Goal: Manage account settings

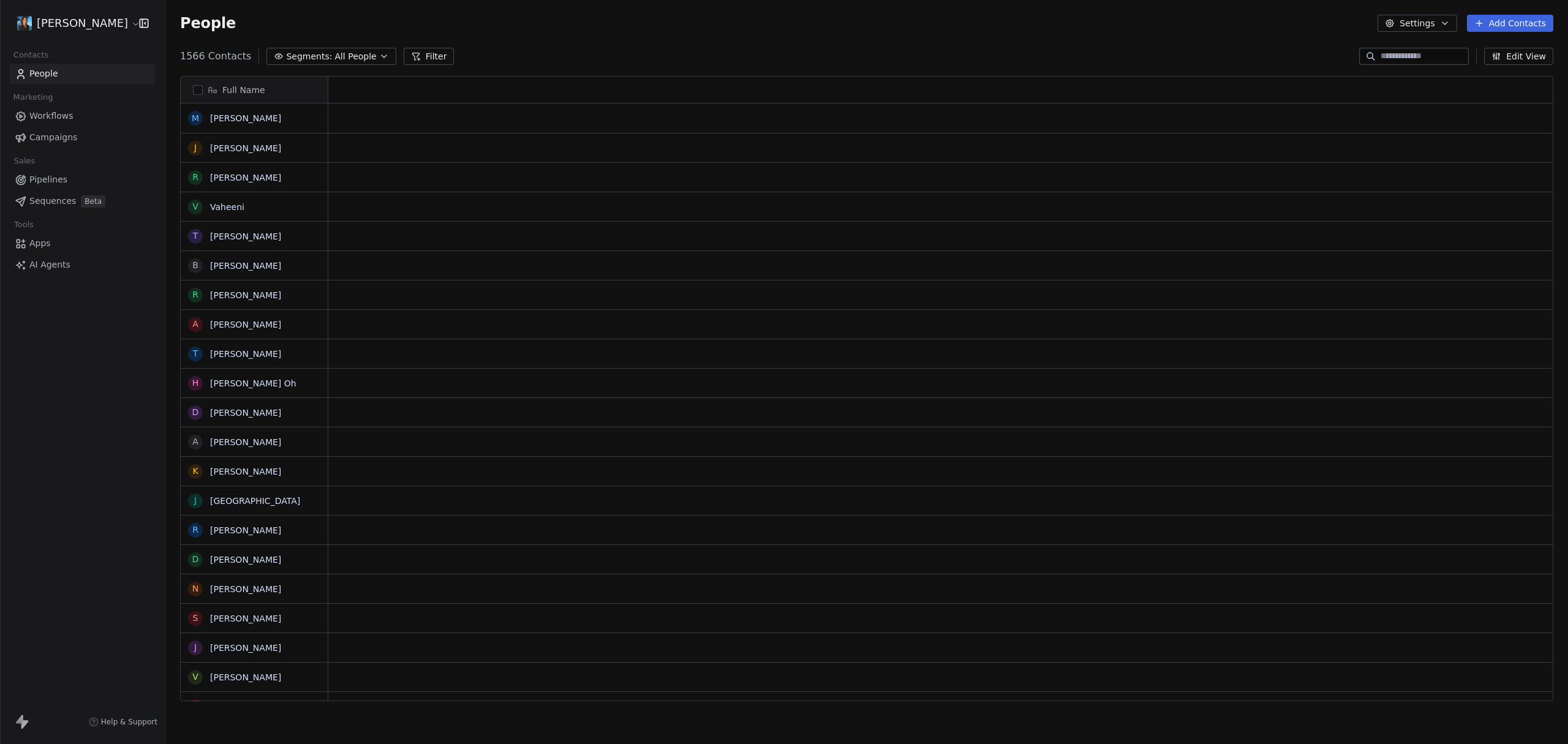
scroll to position [10, 10]
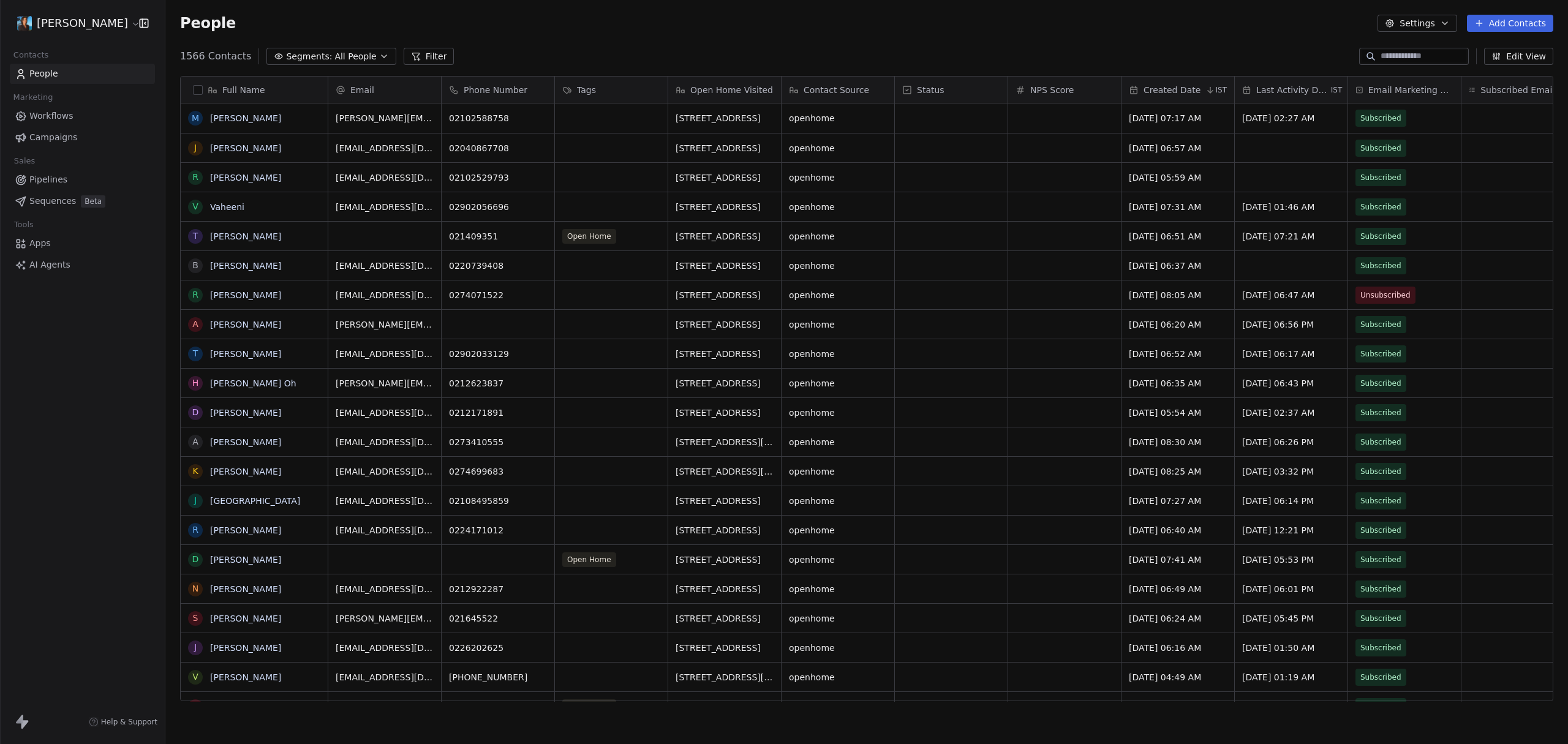
click at [1178, 85] on span "Created Date" at bounding box center [1172, 90] width 57 height 12
click at [1090, 204] on html "[PERSON_NAME] Contacts People Marketing Workflows Campaigns Sales Pipelines Seq…" at bounding box center [784, 372] width 1568 height 744
click at [1167, 95] on div "Created Date IST" at bounding box center [1178, 89] width 113 height 26
click at [1153, 204] on html "[PERSON_NAME] Contacts People Marketing Workflows Campaigns Sales Pipelines Seq…" at bounding box center [784, 372] width 1568 height 744
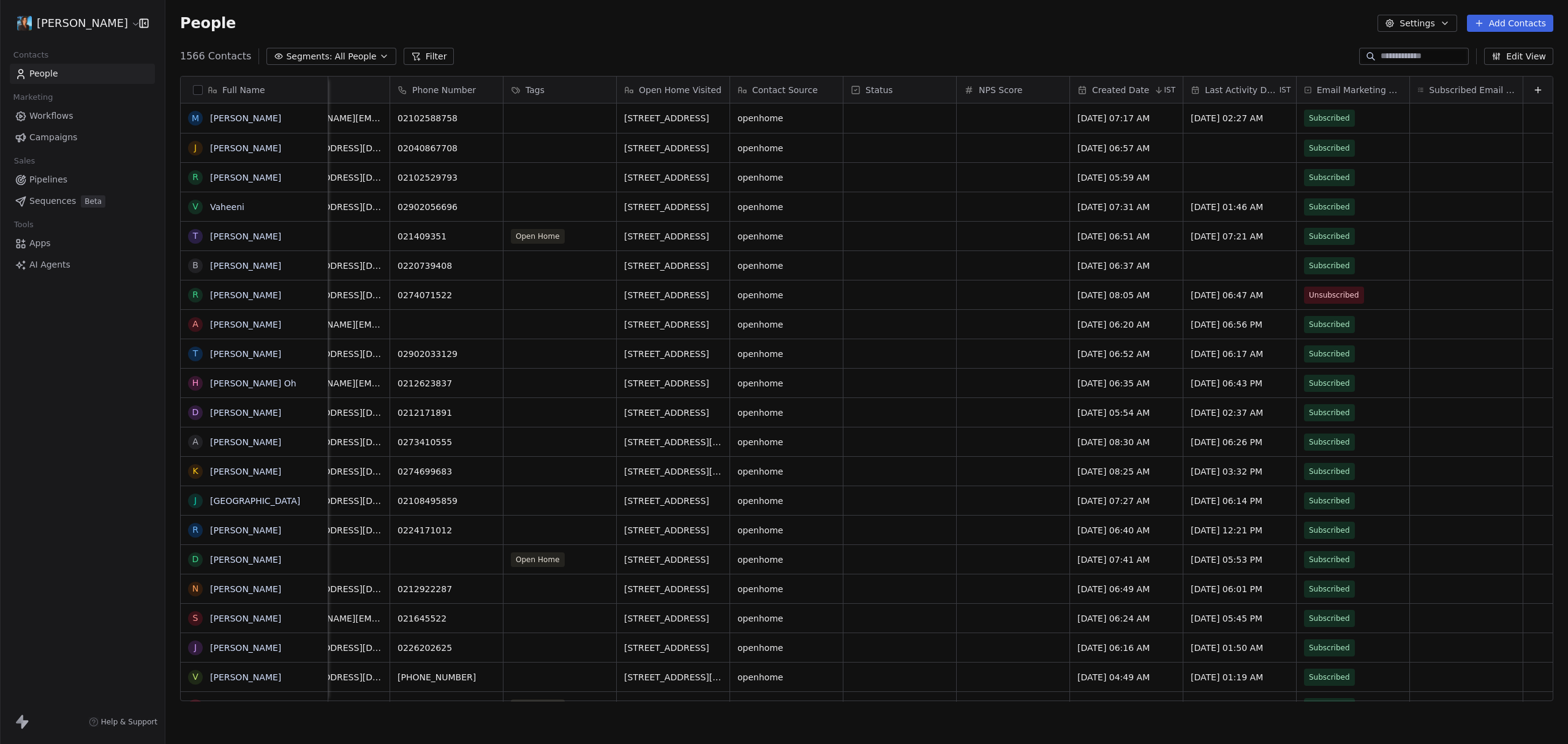
scroll to position [0, 61]
click at [1242, 85] on span "Last Activity Date" at bounding box center [1241, 90] width 73 height 12
click at [1225, 30] on html "[PERSON_NAME] Contacts People Marketing Workflows Campaigns Sales Pipelines Seq…" at bounding box center [784, 372] width 1568 height 744
click at [1524, 56] on button "Edit View" at bounding box center [1519, 56] width 70 height 17
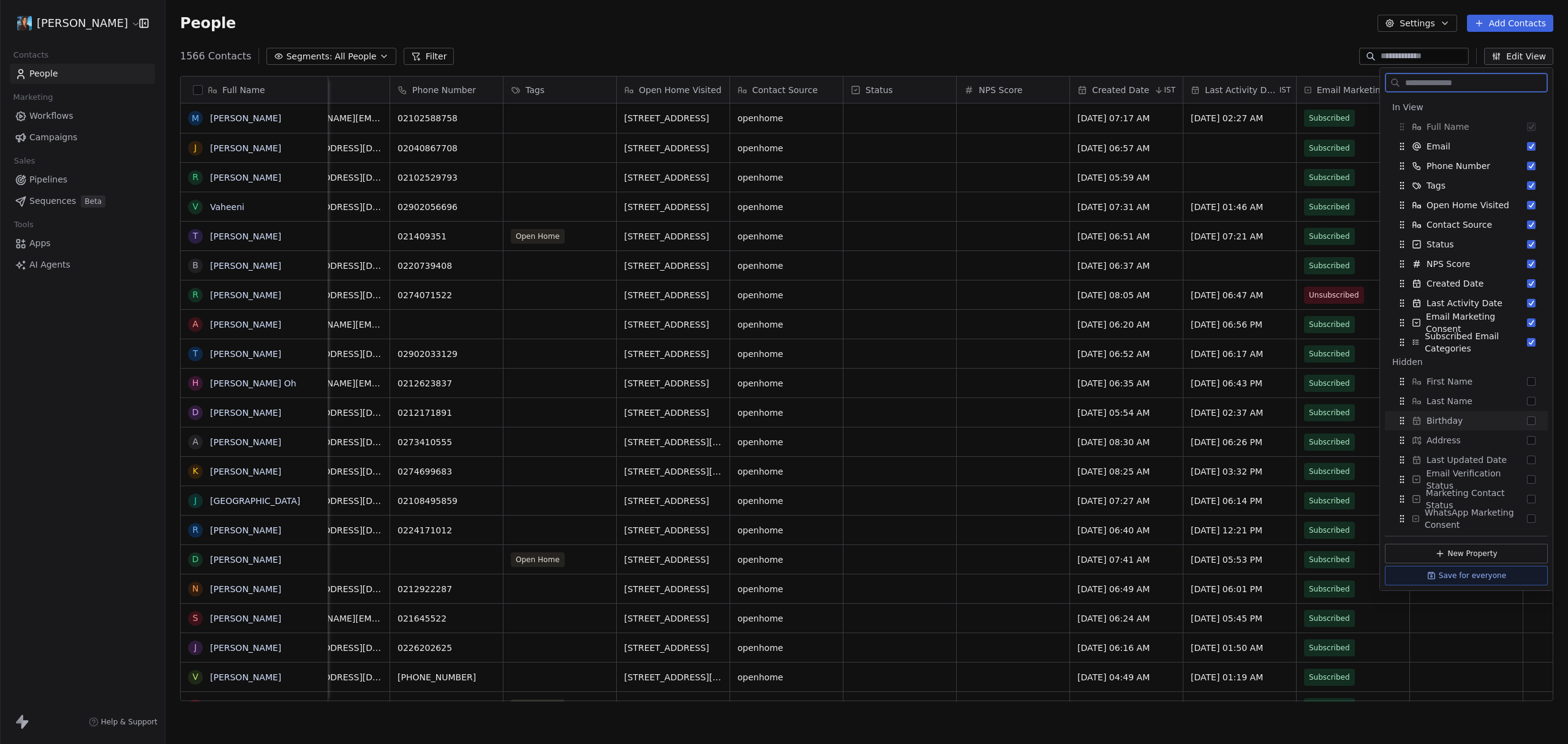
click at [1442, 419] on span "Birthday" at bounding box center [1445, 420] width 36 height 12
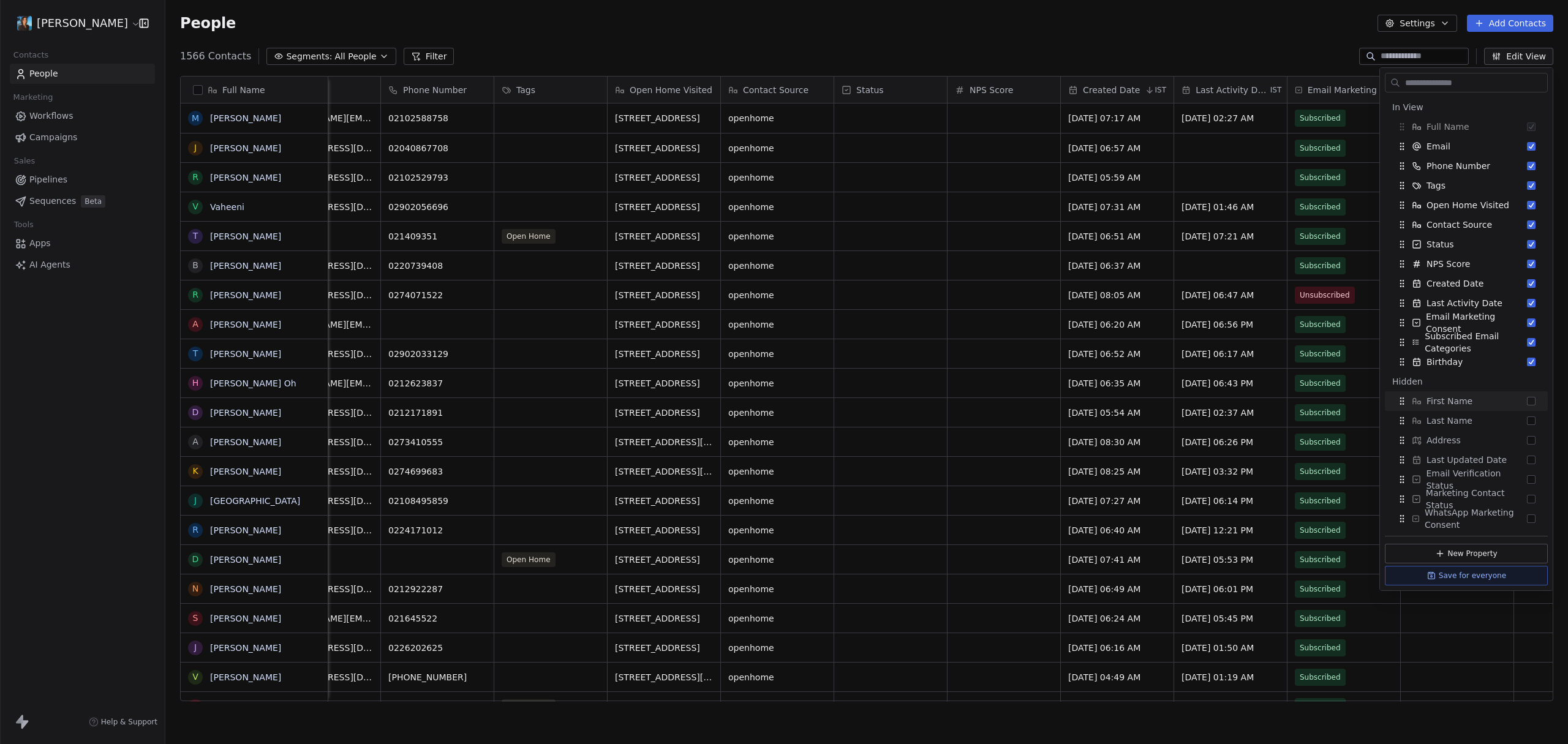
click at [1290, 64] on div "1566 Contacts Segments: All People Filter Edit View" at bounding box center [867, 57] width 1402 height 20
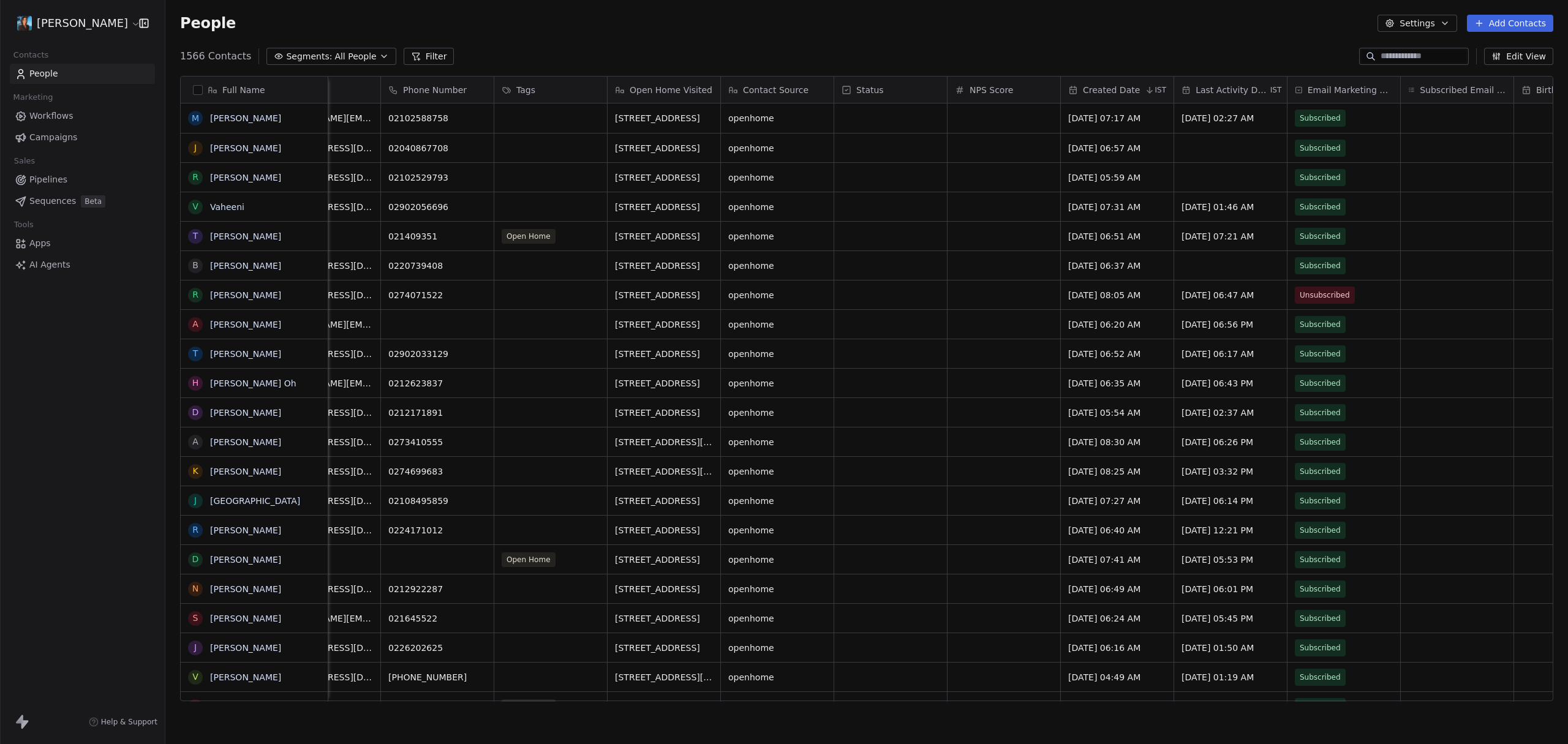
scroll to position [0, 174]
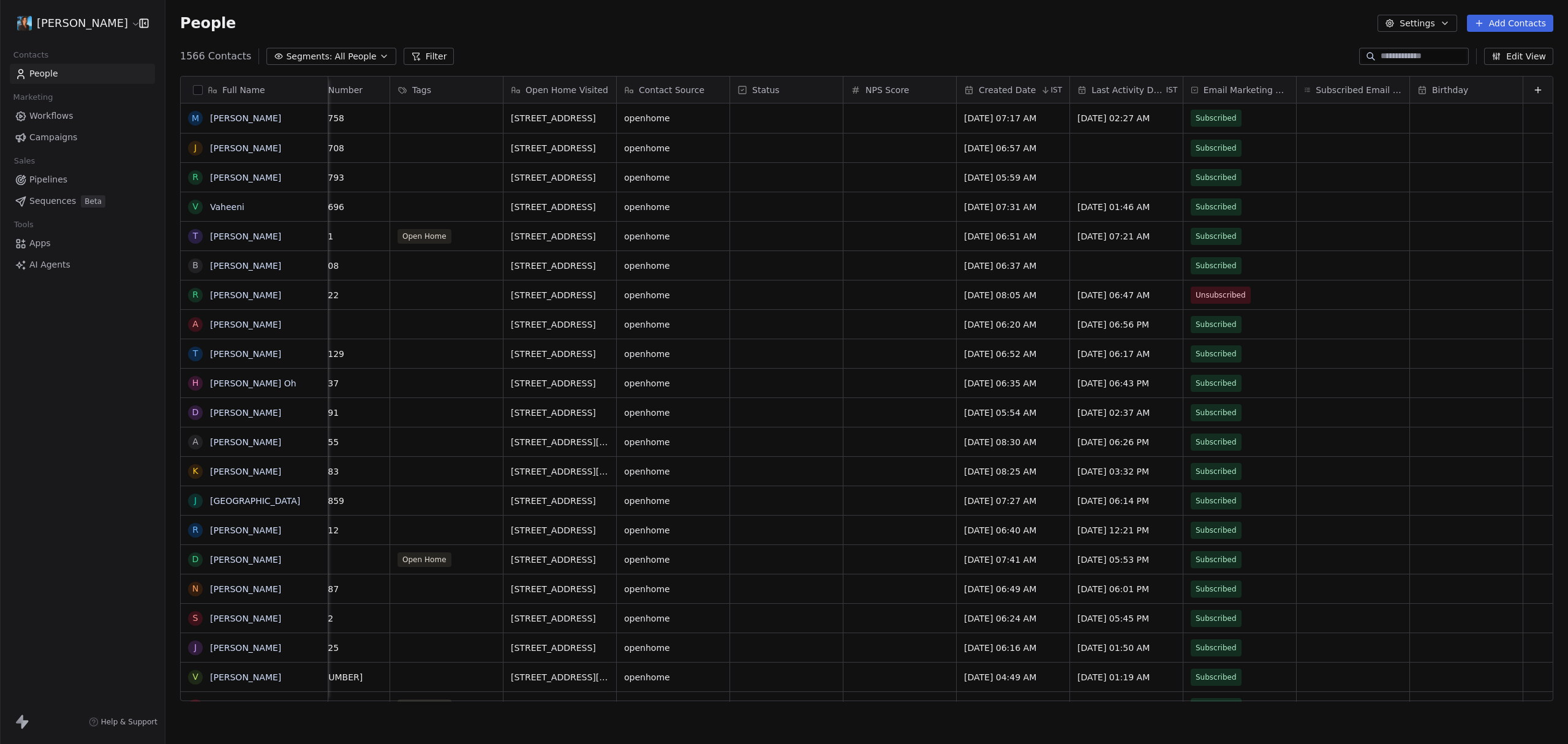
click at [1438, 94] on span "Birthday" at bounding box center [1450, 90] width 36 height 12
click at [1430, 116] on span "Edit property" at bounding box center [1452, 116] width 57 height 12
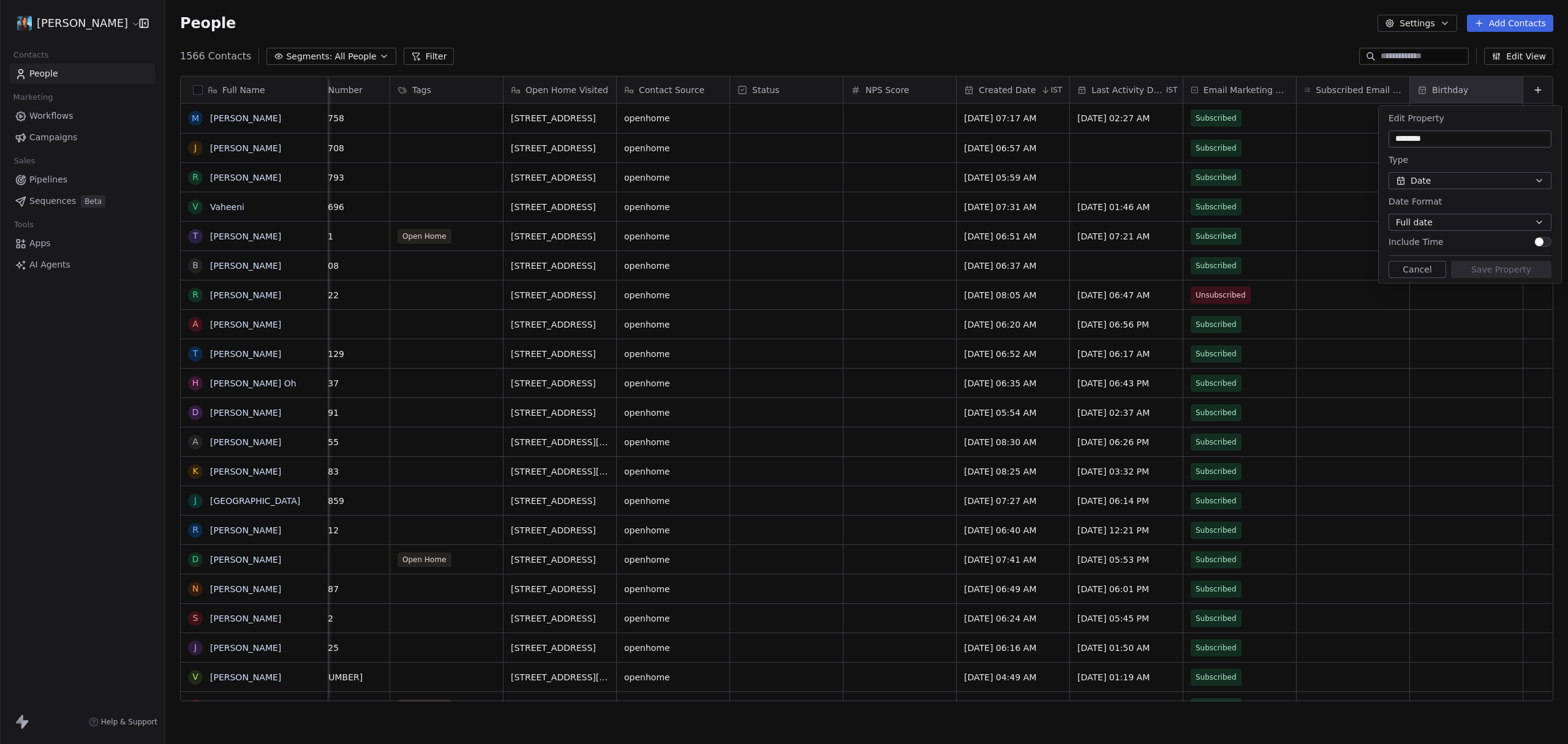
click at [1436, 223] on button "Full date" at bounding box center [1470, 222] width 163 height 17
click at [1436, 222] on html "Pavithra Pillay Contacts People Marketing Workflows Campaigns Sales Pipelines S…" at bounding box center [784, 372] width 1568 height 744
click at [1424, 271] on button "Cancel" at bounding box center [1417, 269] width 57 height 17
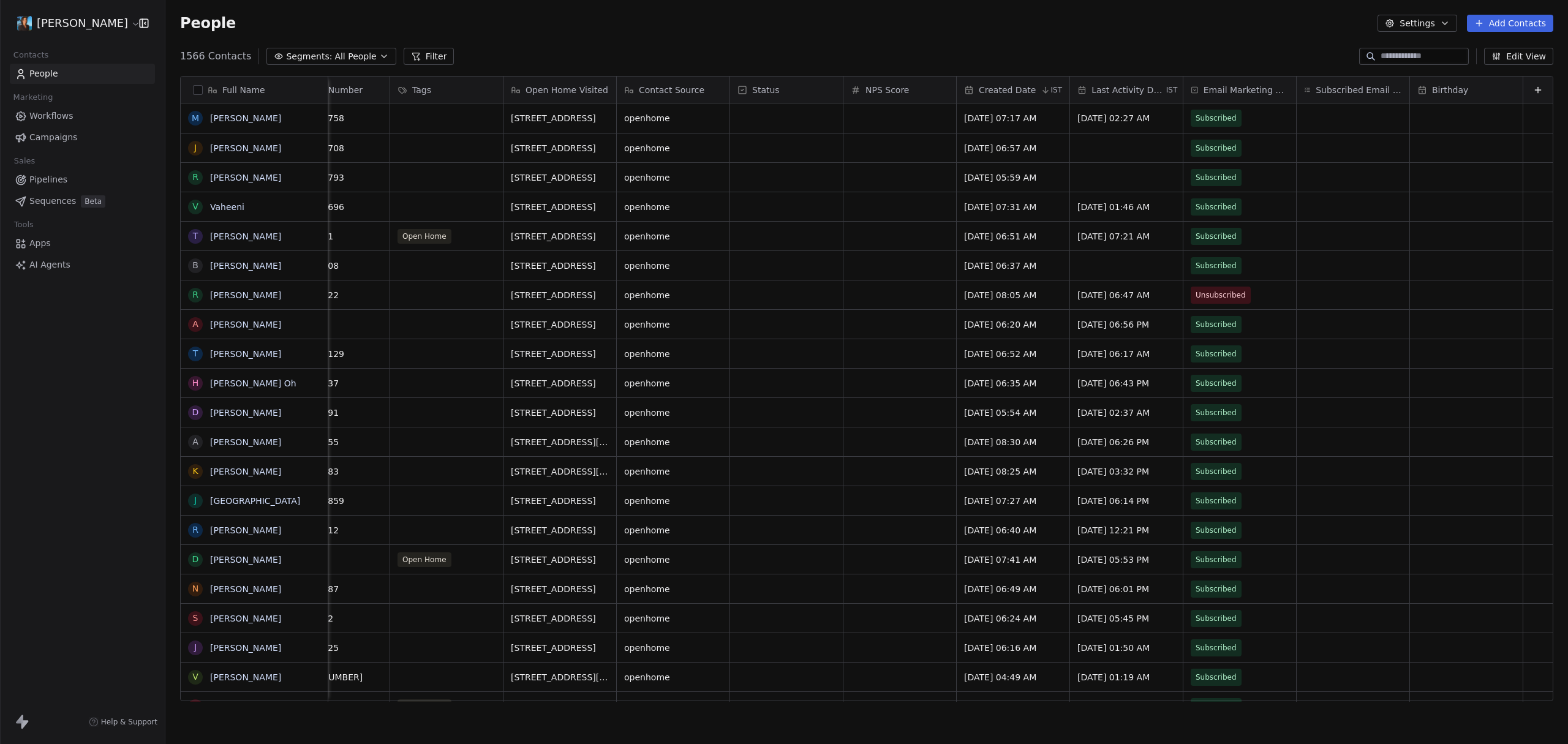
click at [1516, 53] on button "Edit View" at bounding box center [1519, 56] width 70 height 17
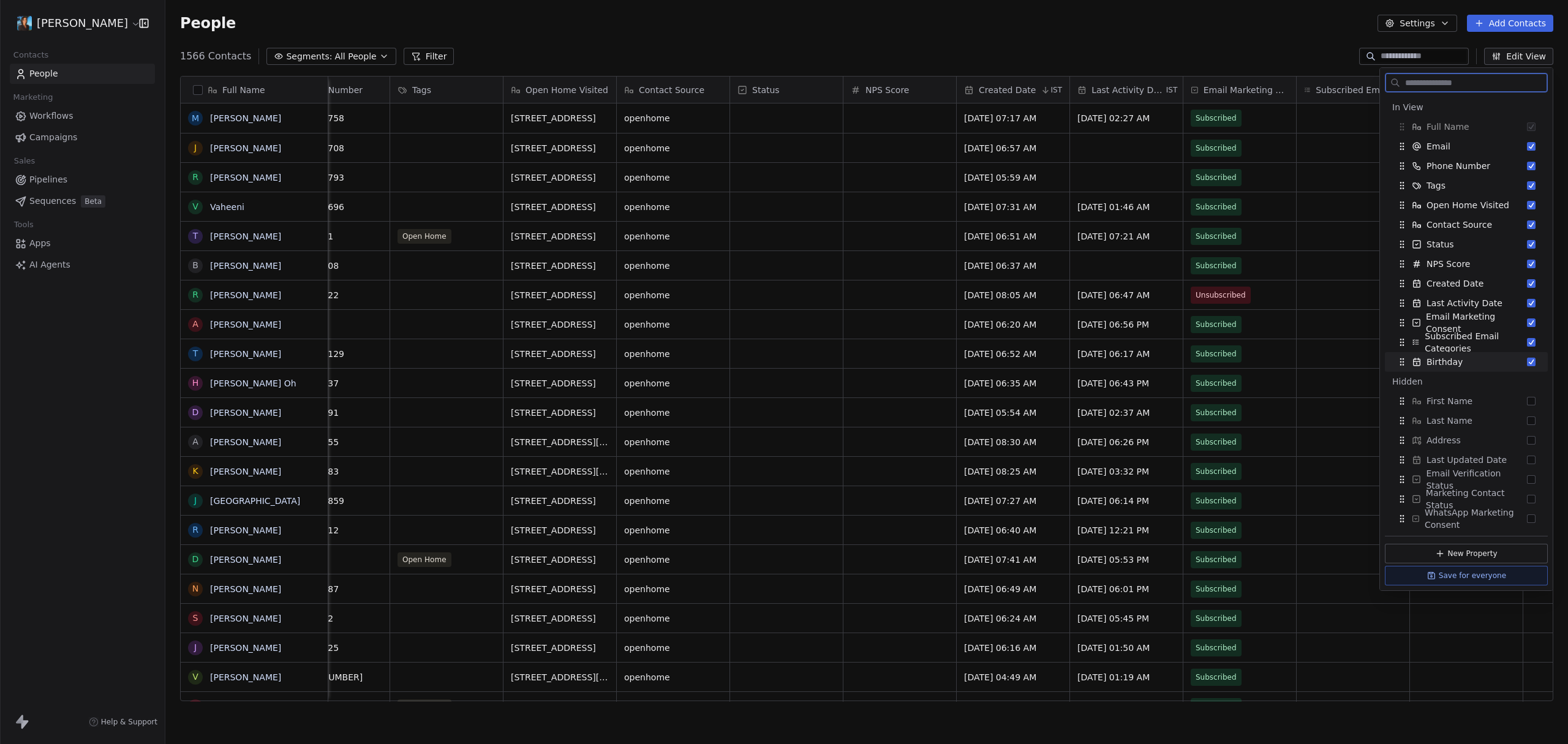
click at [1537, 361] on div "Birthday" at bounding box center [1466, 362] width 153 height 20
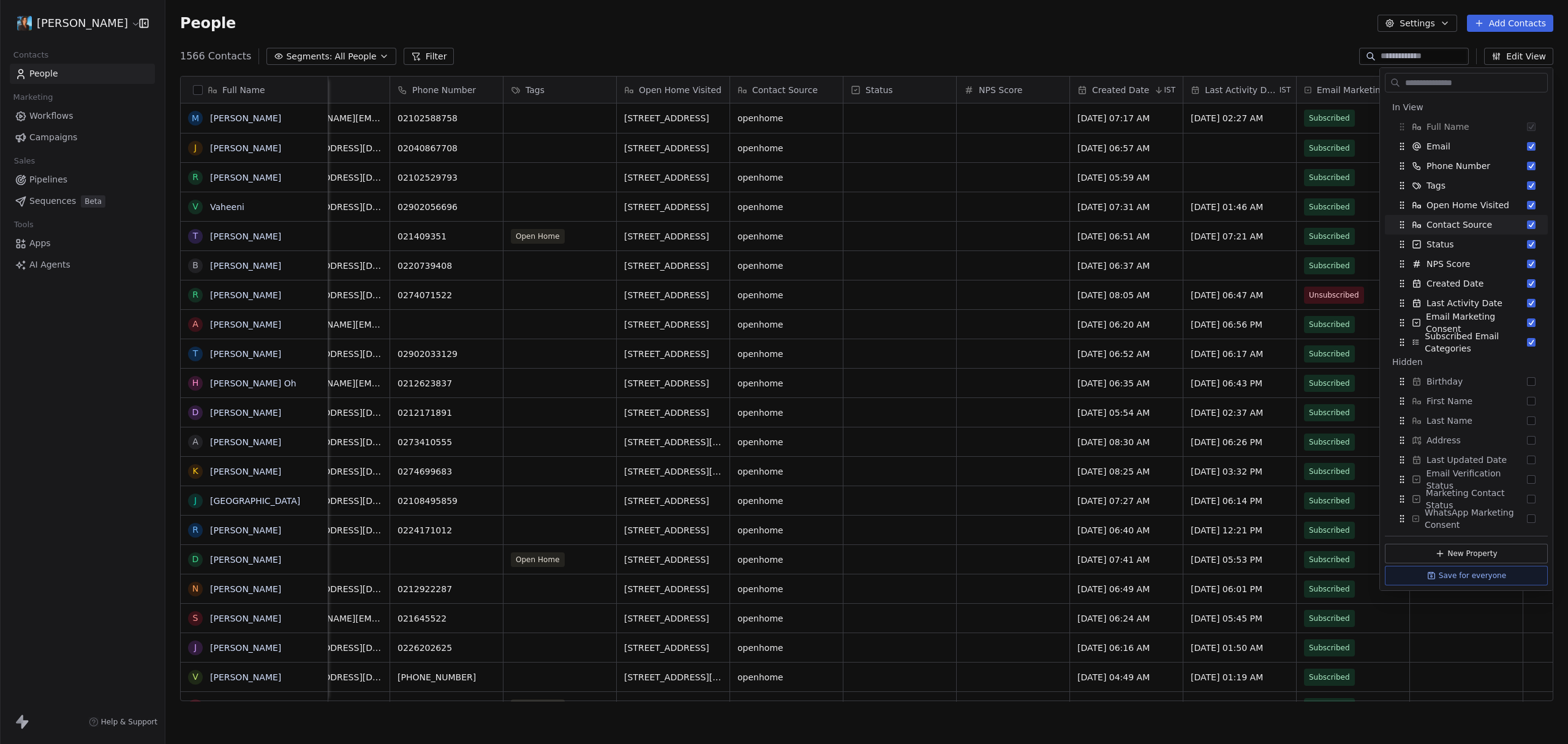
click at [1233, 27] on div "People Settings Add Contacts" at bounding box center [867, 23] width 1374 height 17
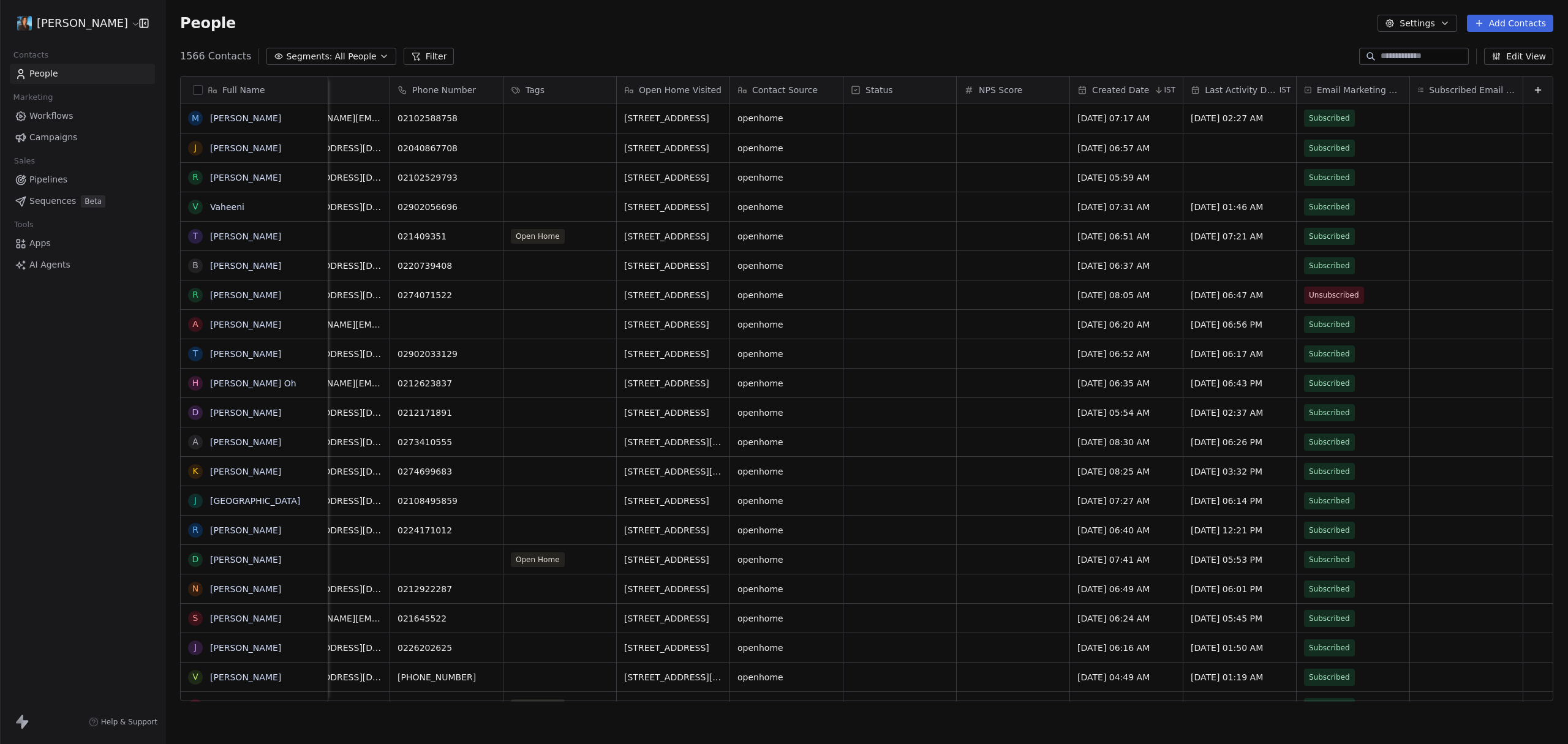
click at [77, 28] on html "[PERSON_NAME] Contacts People Marketing Workflows Campaigns Sales Pipelines Seq…" at bounding box center [784, 372] width 1568 height 744
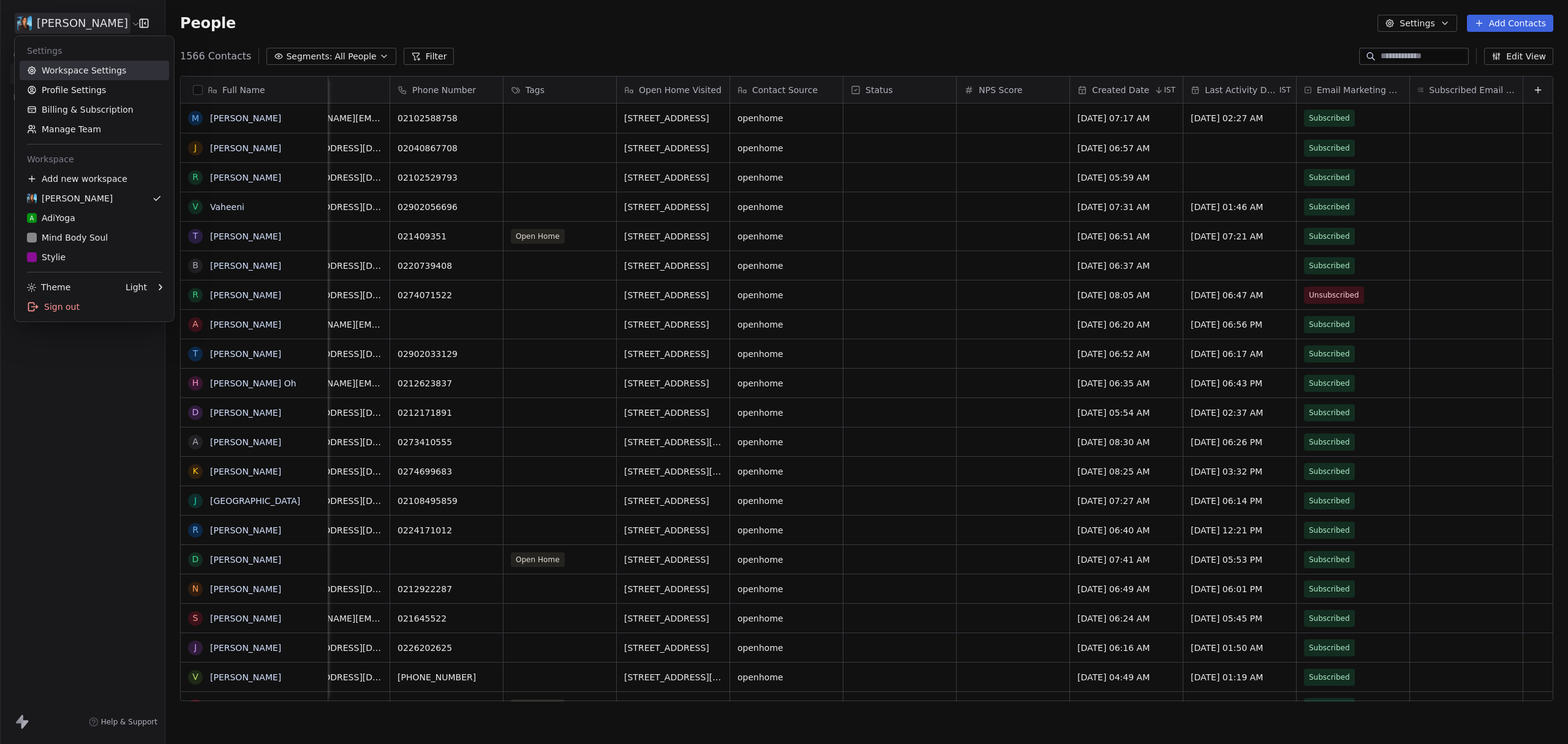
click at [71, 76] on link "Workspace Settings" at bounding box center [95, 70] width 150 height 20
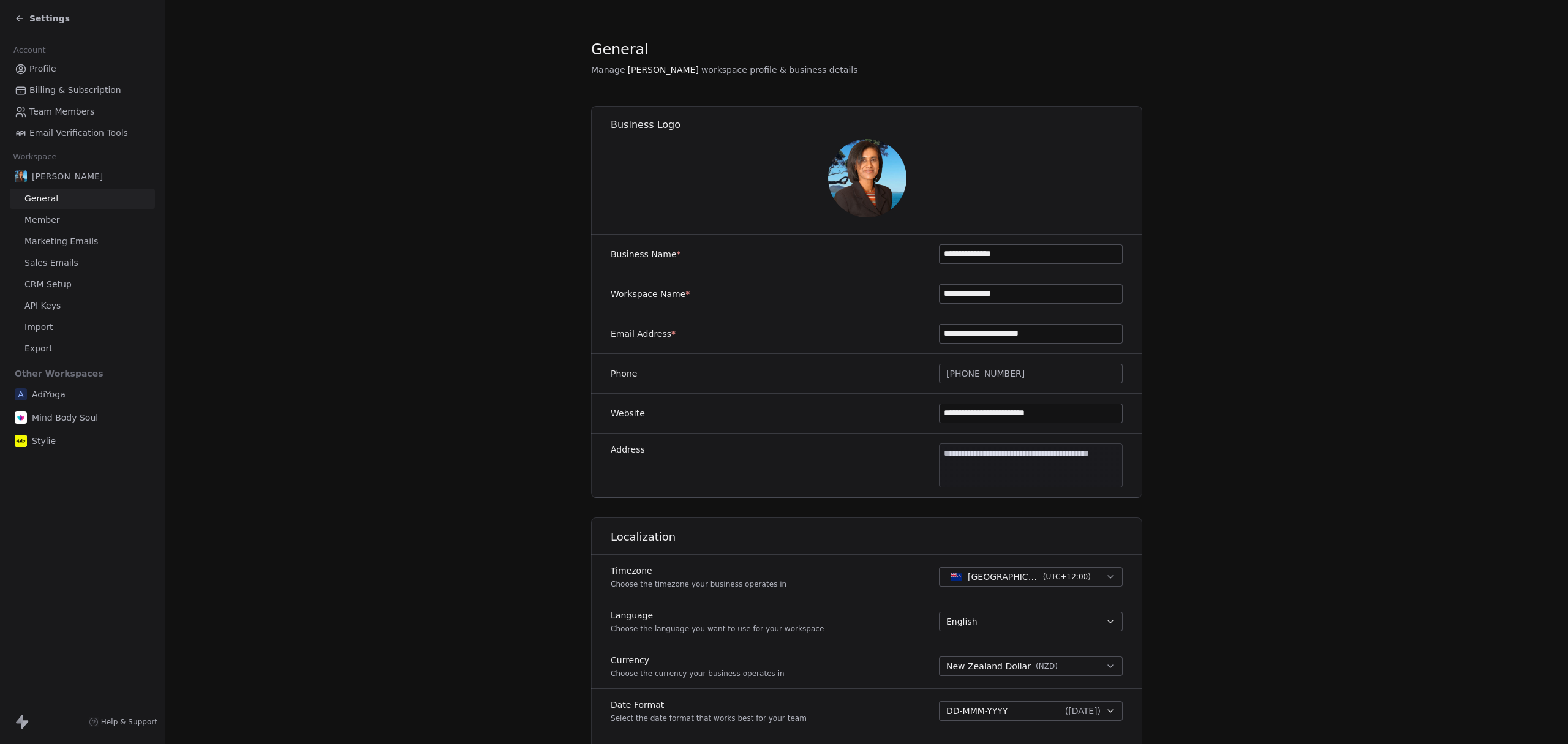
scroll to position [153, 0]
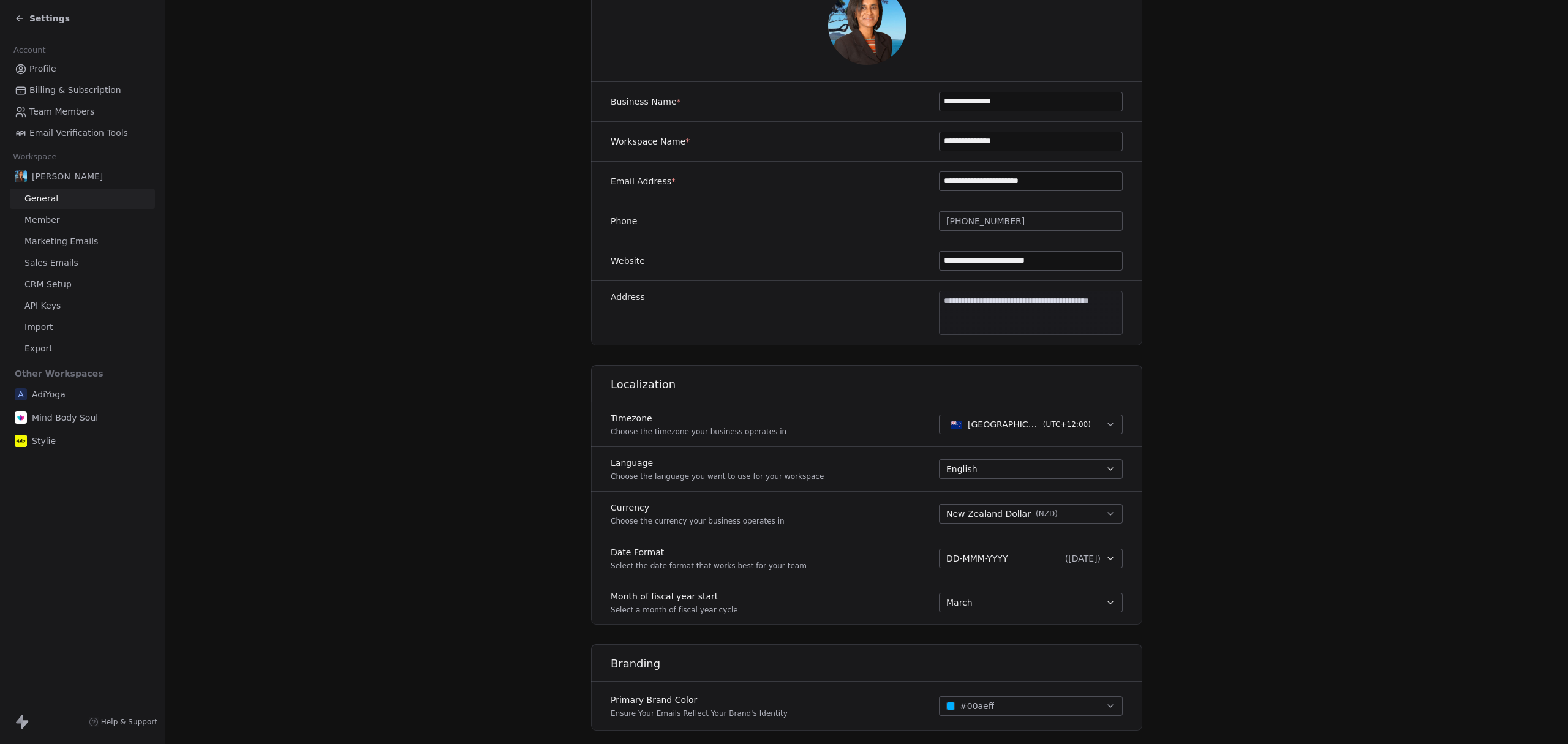
click at [1005, 558] on span "DD-MMM-YYYY" at bounding box center [977, 558] width 61 height 12
click at [1039, 645] on div "DD-MM-YYYY ( [DATE] )" at bounding box center [1022, 642] width 168 height 13
click at [1259, 537] on section "**********" at bounding box center [867, 420] width 1402 height 1146
click at [33, 14] on span "Settings" at bounding box center [49, 18] width 40 height 12
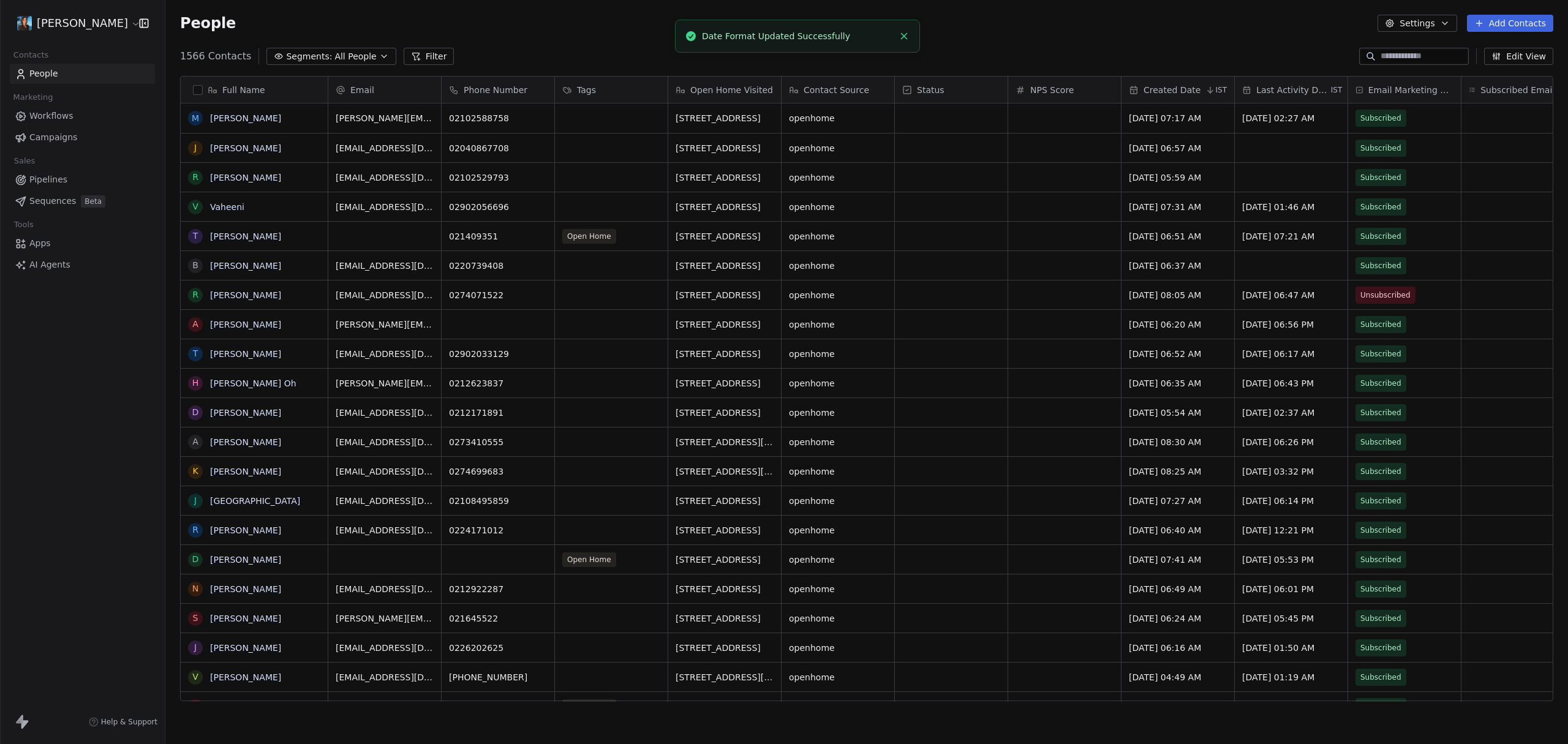
scroll to position [646, 1393]
click at [71, 21] on html "[PERSON_NAME] Contacts People Marketing Workflows Campaigns Sales Pipelines Seq…" at bounding box center [784, 372] width 1568 height 744
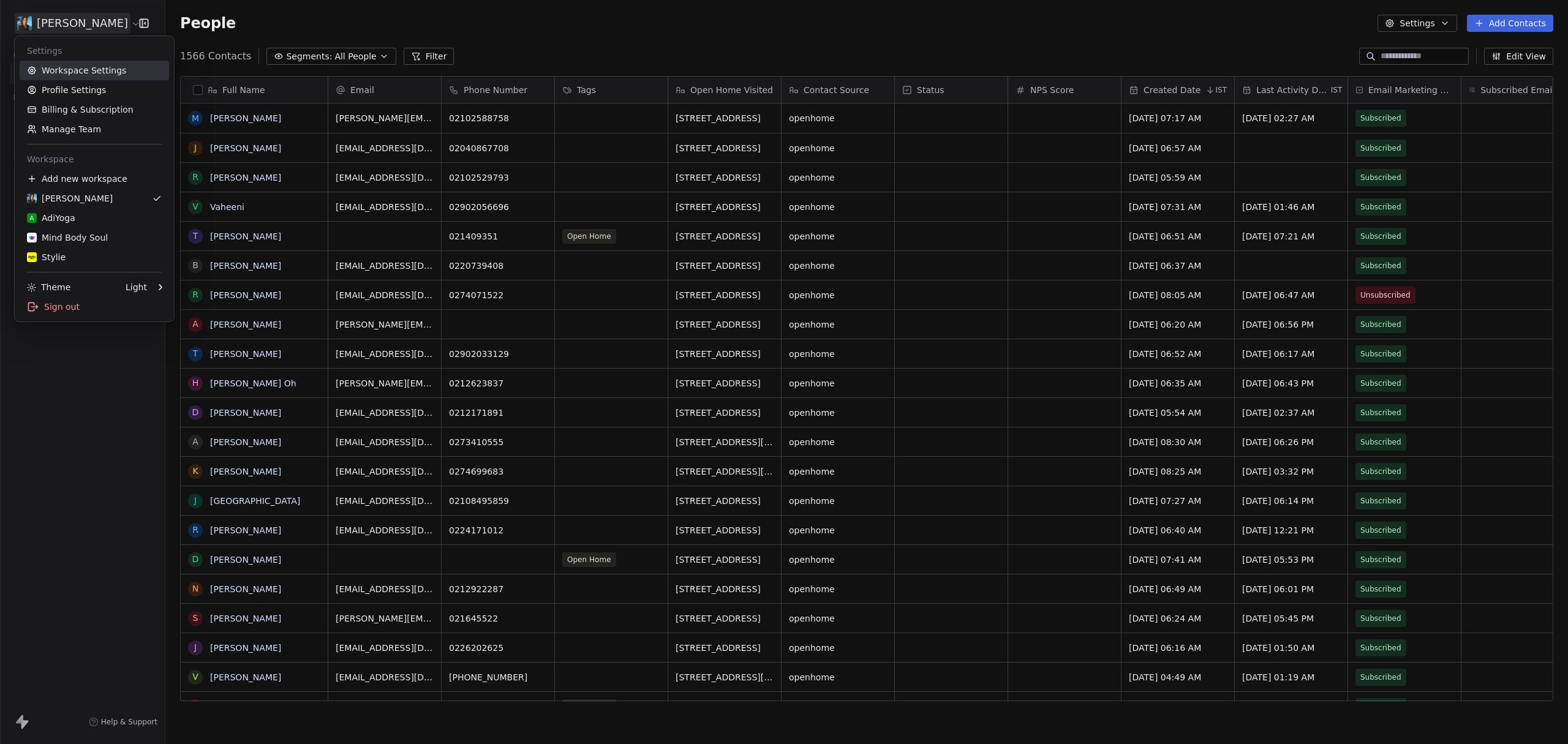
click at [72, 76] on link "Workspace Settings" at bounding box center [95, 70] width 150 height 20
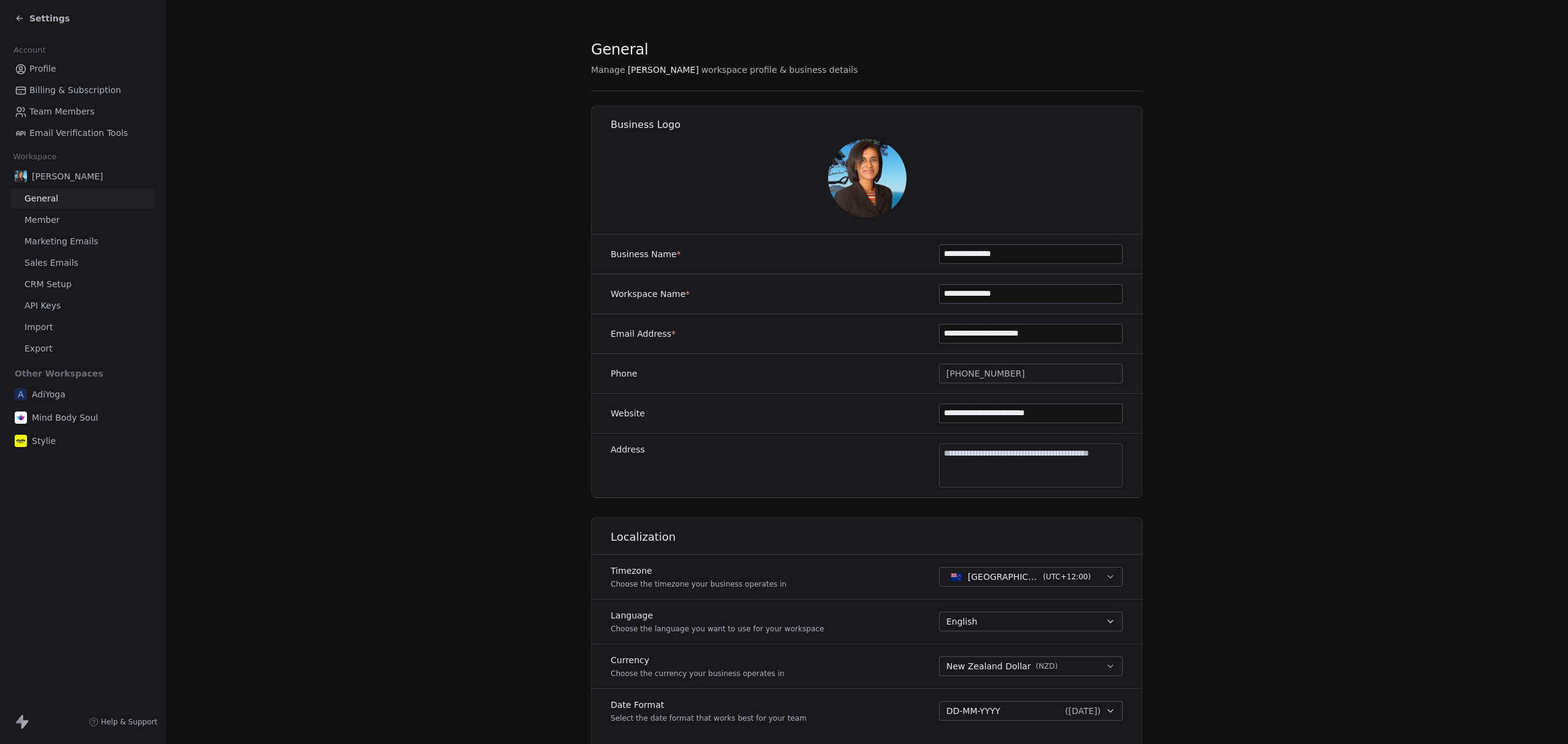
click at [1013, 711] on div "DD-MM-YYYY ( [DATE] )" at bounding box center [1023, 711] width 154 height 12
click at [1011, 667] on div "DD-MMM-YYYY ( [DATE] )" at bounding box center [1022, 671] width 168 height 13
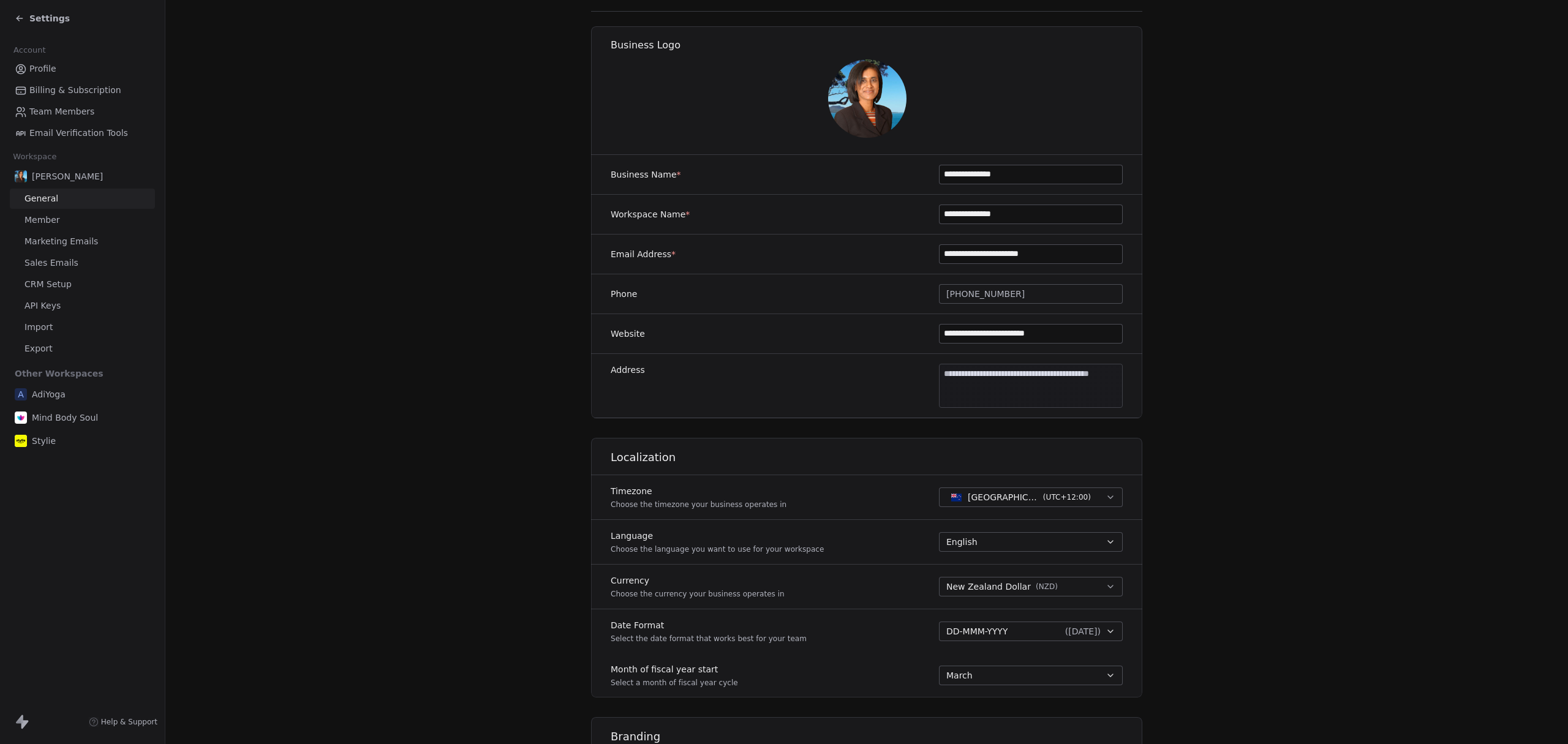
scroll to position [84, 0]
click at [29, 17] on div "Settings" at bounding box center [42, 18] width 55 height 12
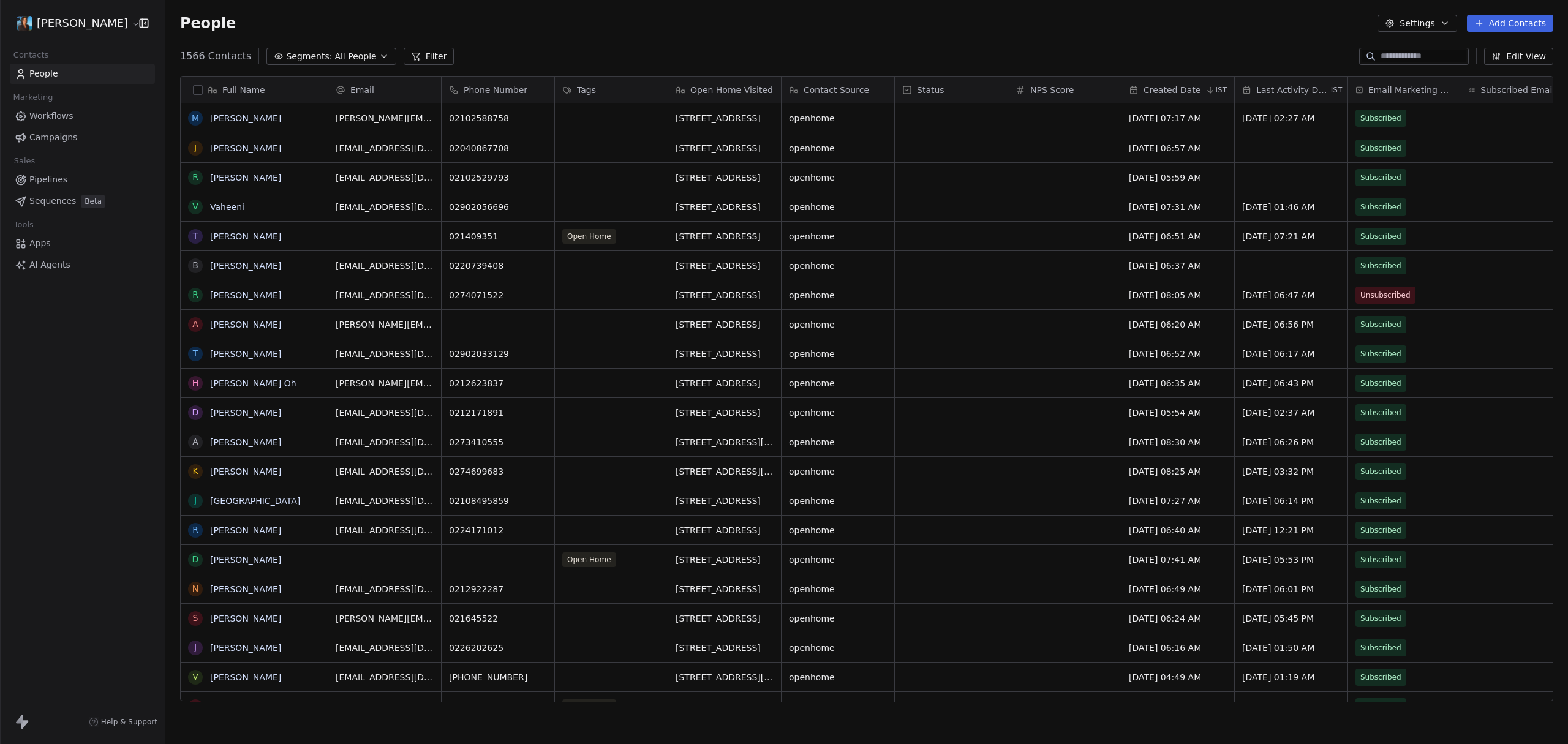
scroll to position [646, 1393]
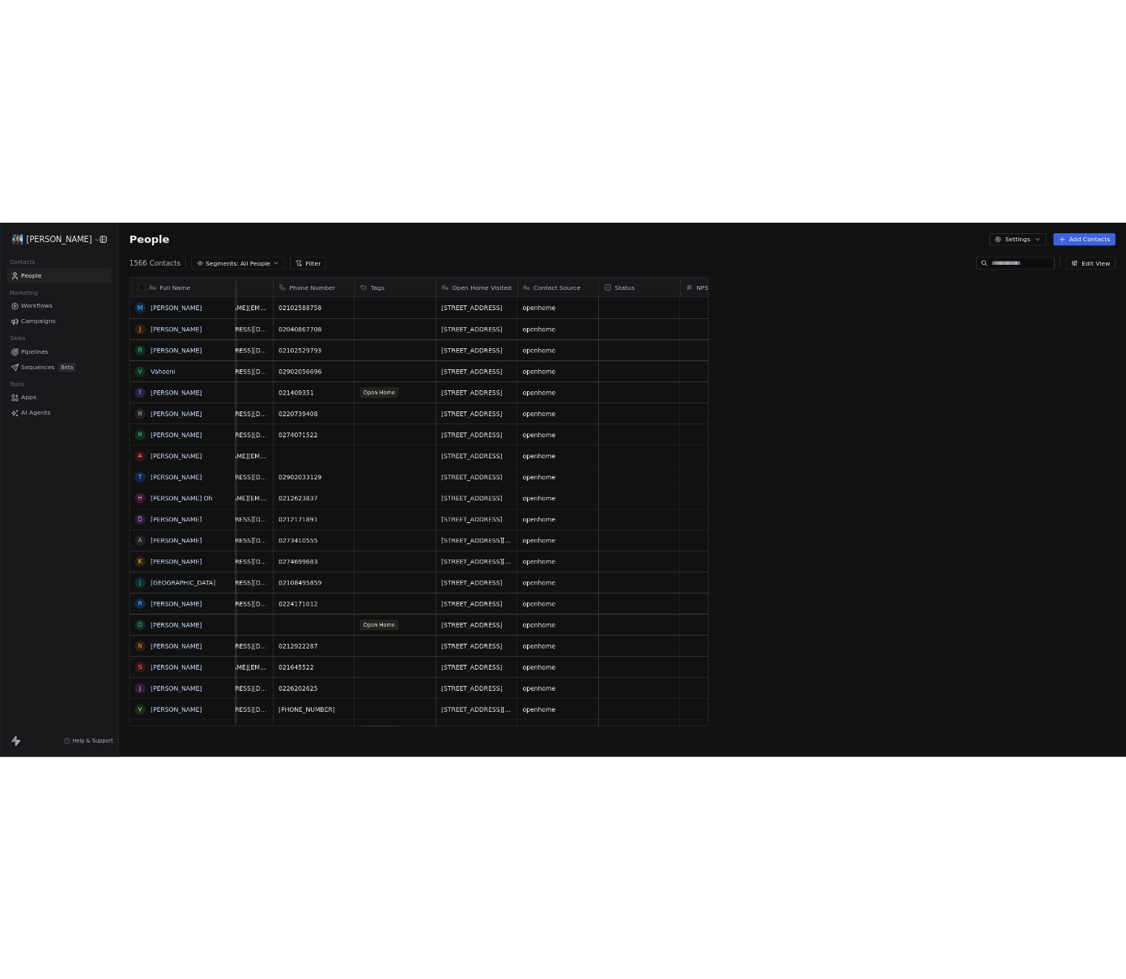
scroll to position [853, 1093]
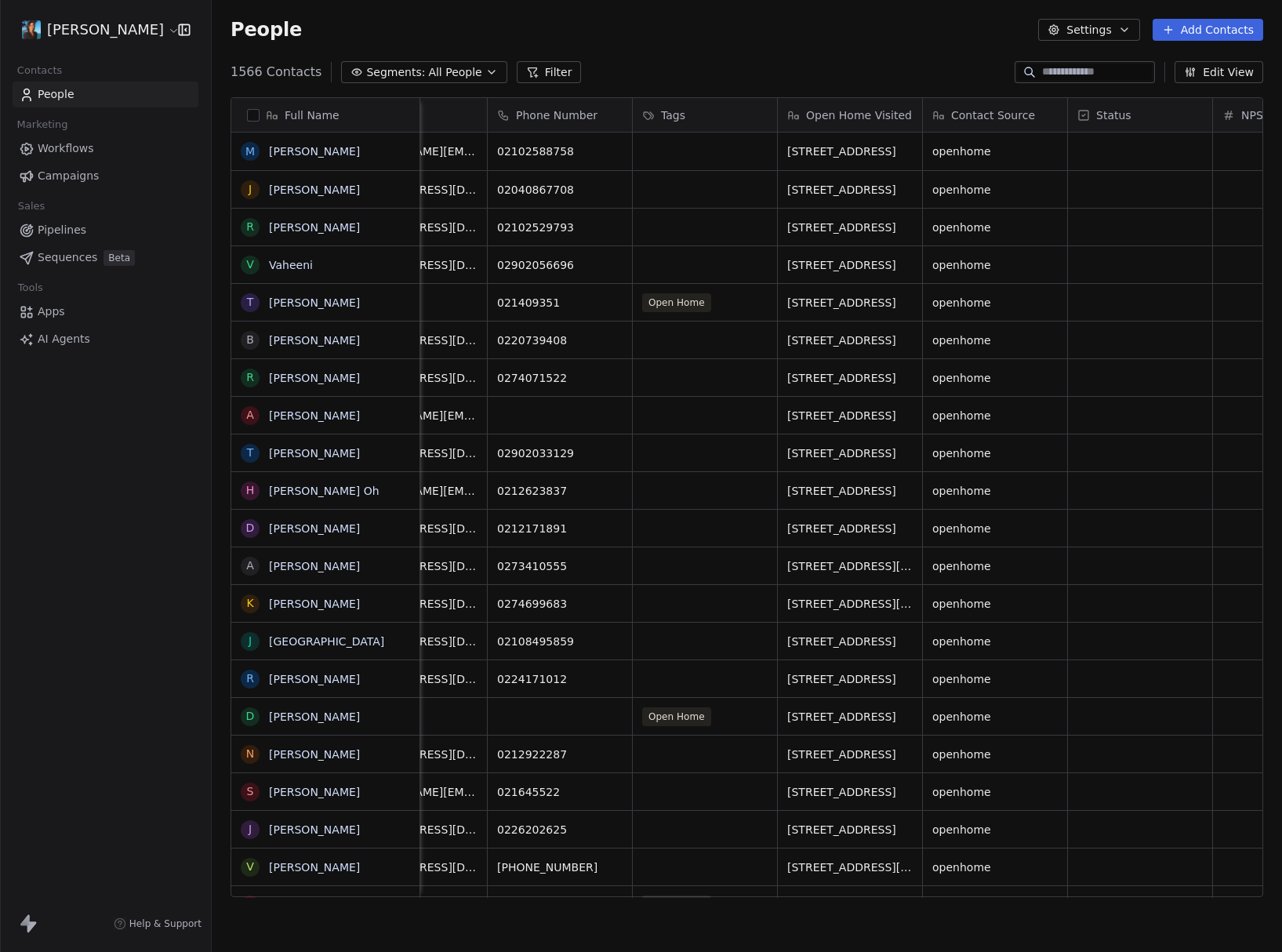
click at [99, 25] on html "Pavithra Pillay Contacts People Marketing Workflows Campaigns Sales Pipelines S…" at bounding box center [641, 476] width 1282 height 952
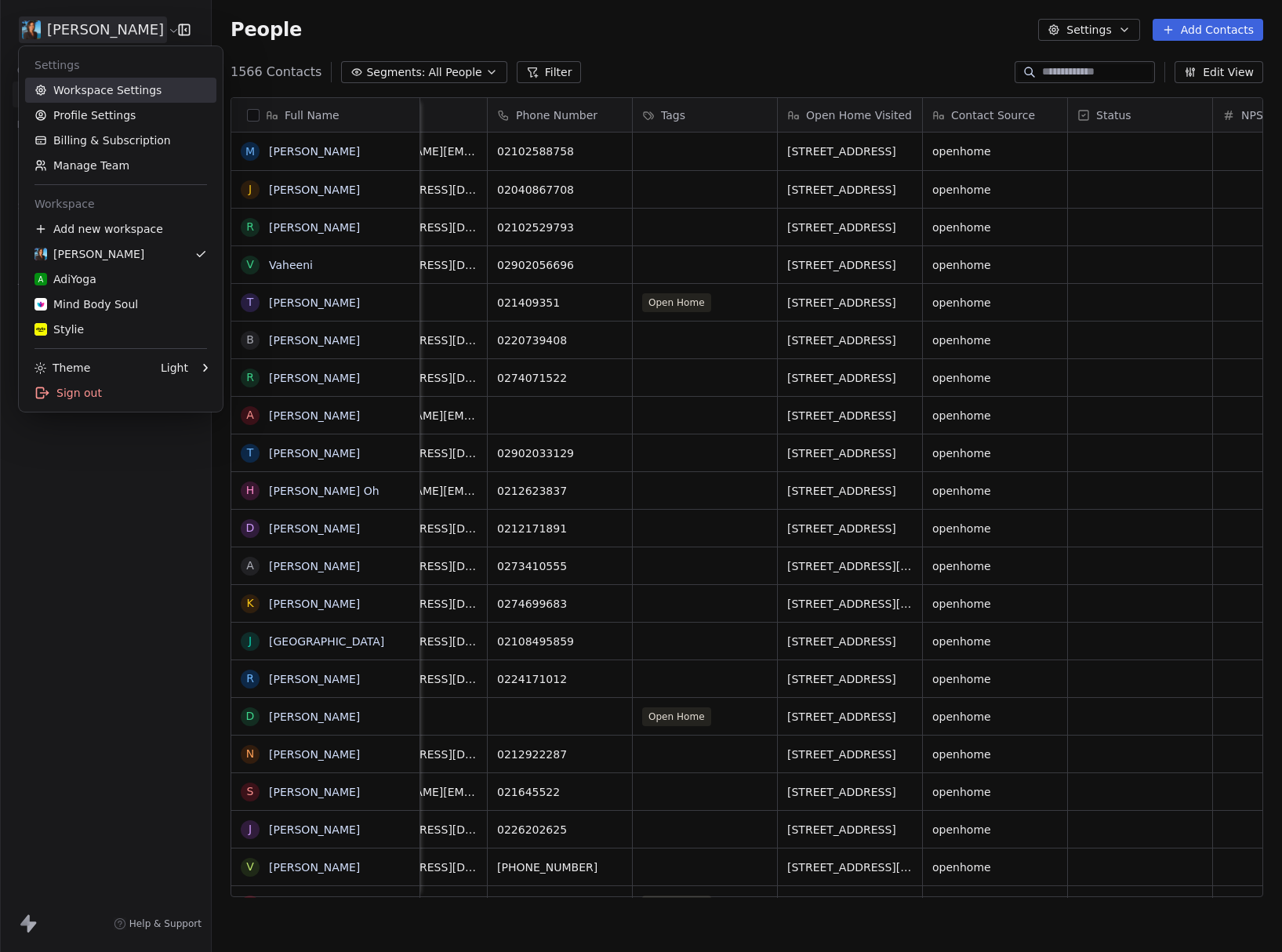
click at [101, 84] on link "Workspace Settings" at bounding box center [121, 90] width 192 height 25
